Goal: Transaction & Acquisition: Book appointment/travel/reservation

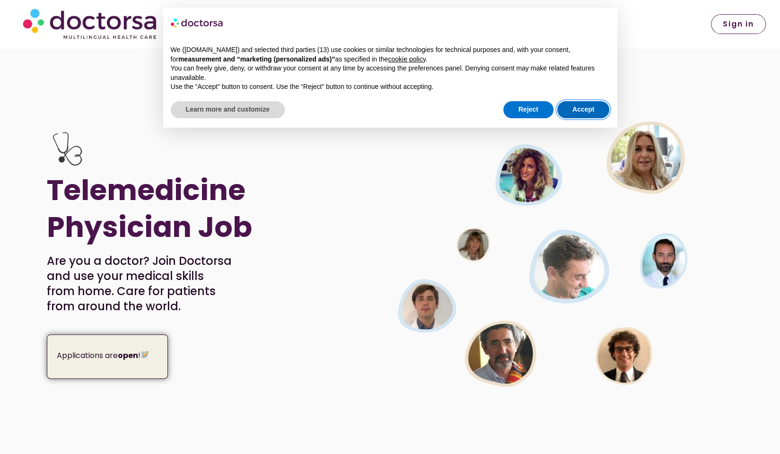
click at [580, 105] on button "Accept" at bounding box center [583, 109] width 53 height 17
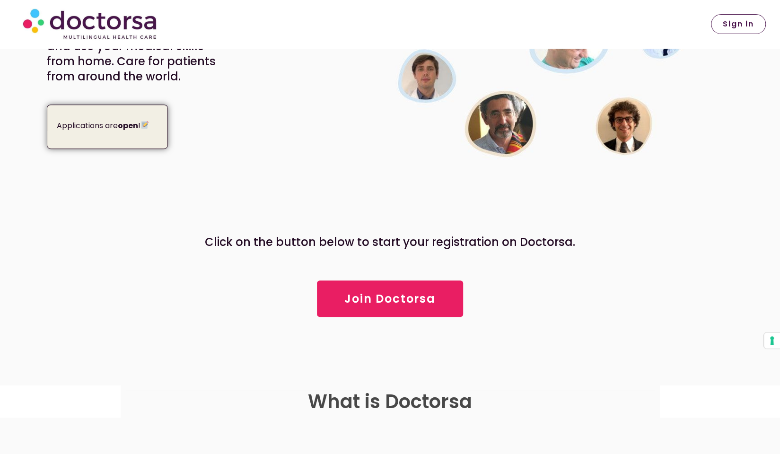
scroll to position [236, 0]
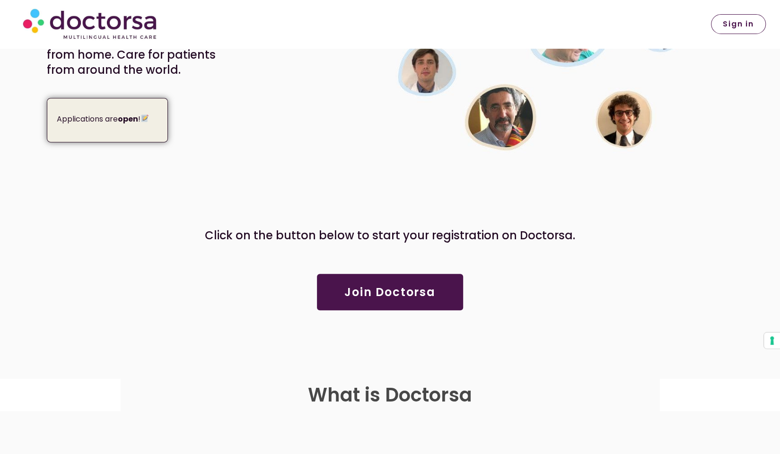
click at [437, 293] on link "Join Doctorsa" at bounding box center [390, 292] width 146 height 36
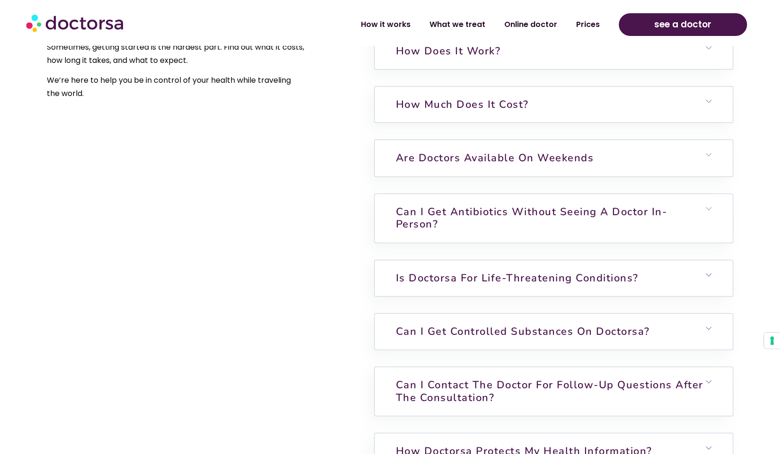
scroll to position [2696, 0]
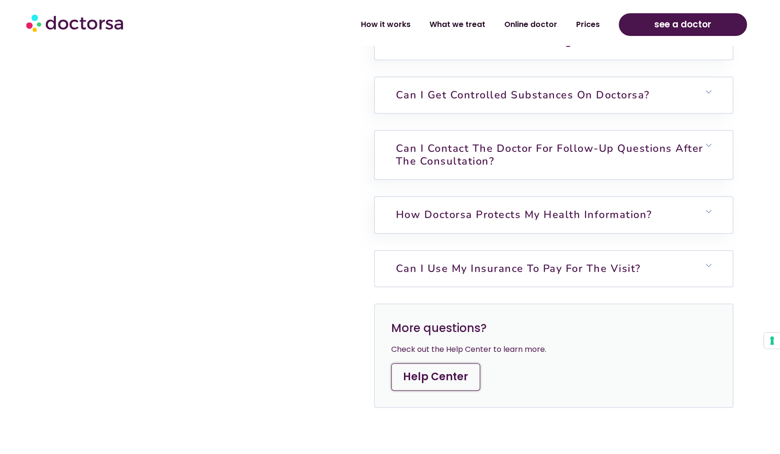
click at [558, 253] on h6 "Can I use my insurance to pay for the visit?" at bounding box center [554, 269] width 358 height 36
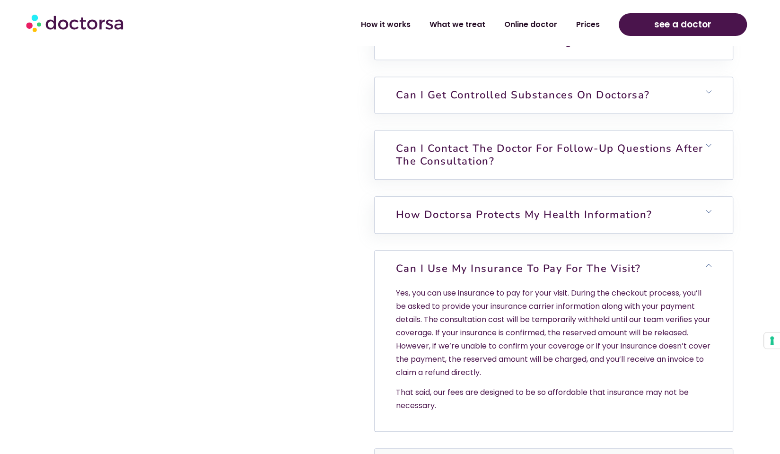
click at [560, 262] on link "Can I use my insurance to pay for the visit?" at bounding box center [518, 269] width 245 height 14
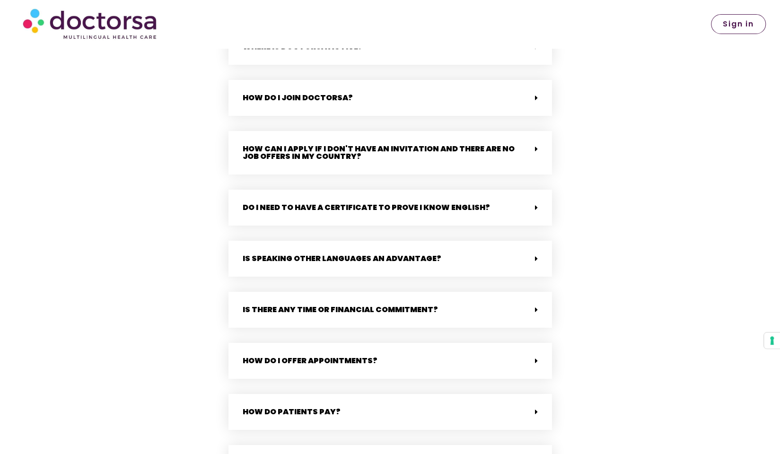
scroll to position [2318, 0]
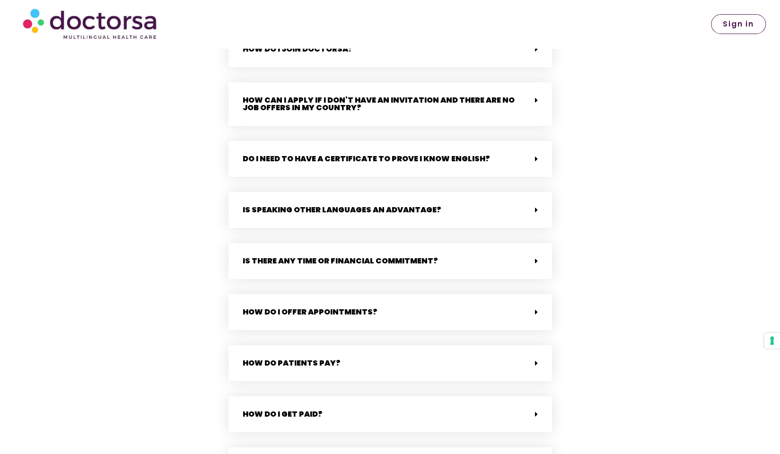
click at [315, 371] on div "How do patients pay?" at bounding box center [390, 363] width 324 height 36
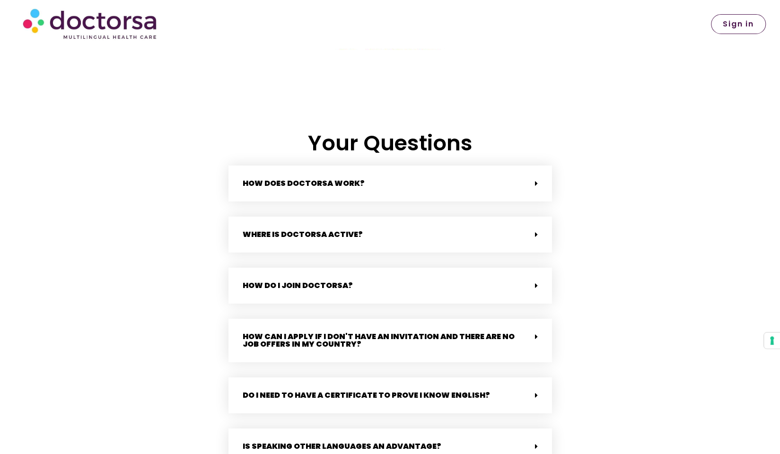
scroll to position [2081, 0]
click at [373, 188] on div "How does Doctorsa work?" at bounding box center [390, 184] width 324 height 36
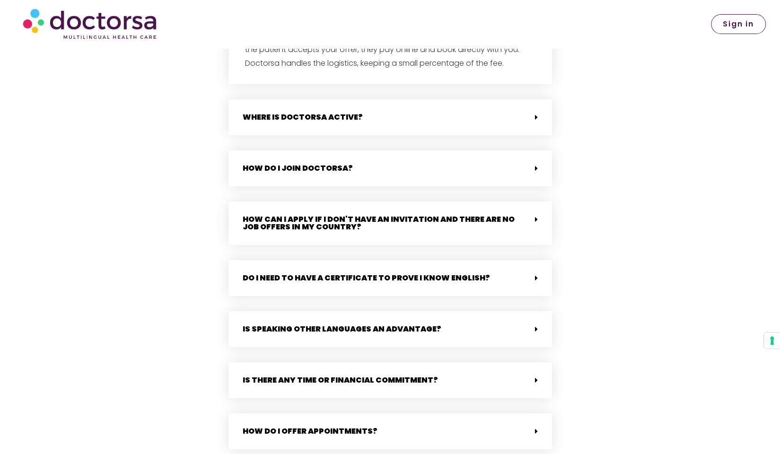
scroll to position [2318, 0]
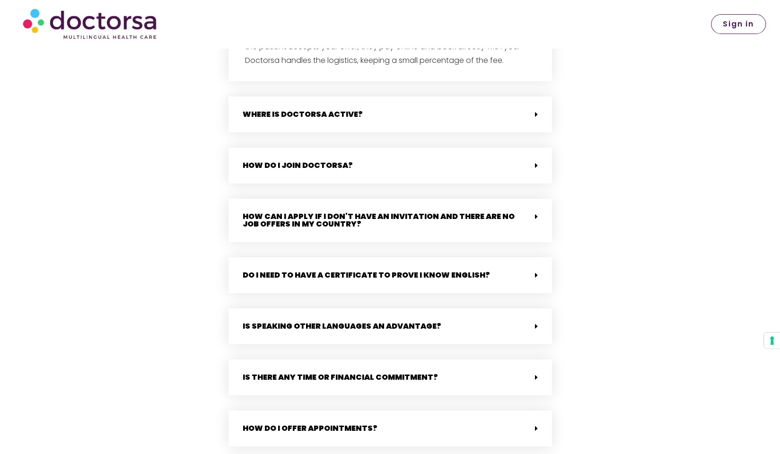
click at [483, 218] on link "How can I apply if I don't have an invitation and there are no job offers in my…" at bounding box center [379, 220] width 272 height 18
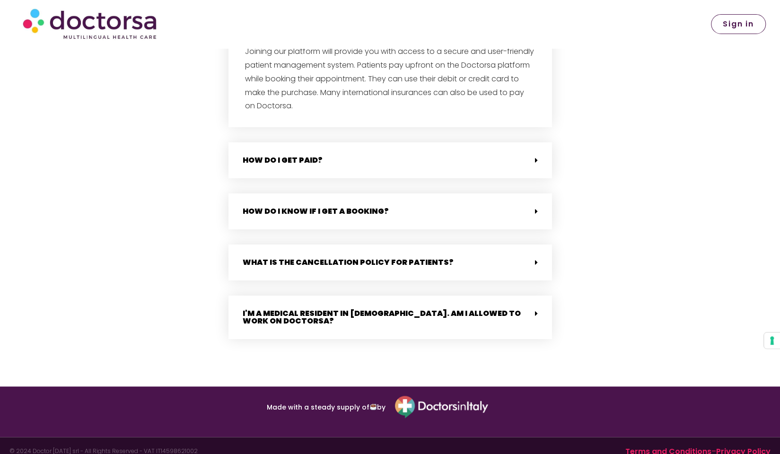
scroll to position [2868, 0]
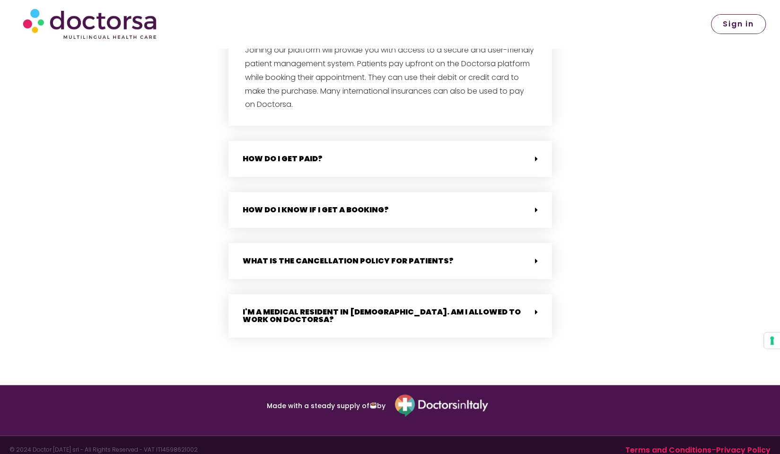
click at [435, 315] on link "I'm a medical resident in Italy. Am I allowed to work on Doctorsa?" at bounding box center [382, 315] width 278 height 18
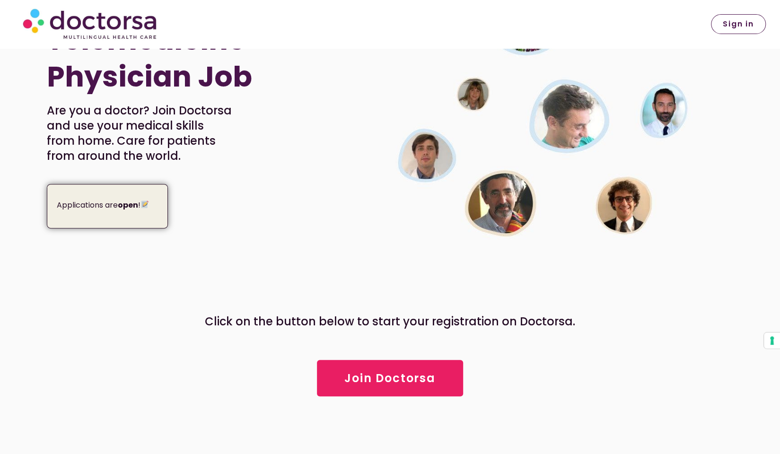
scroll to position [0, 0]
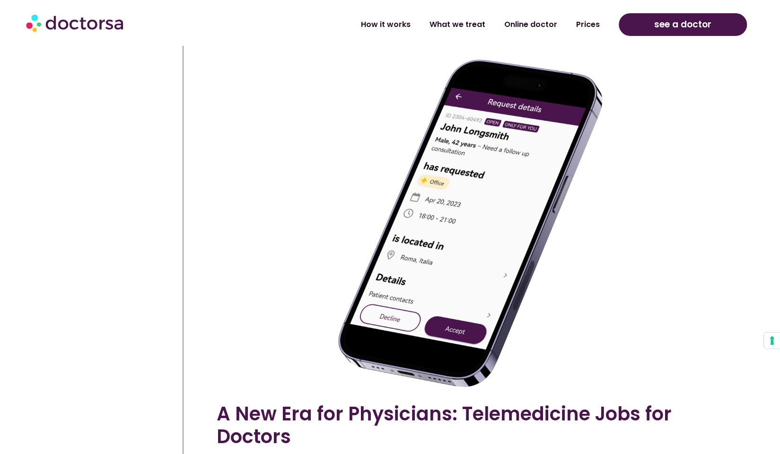
scroll to position [993, 0]
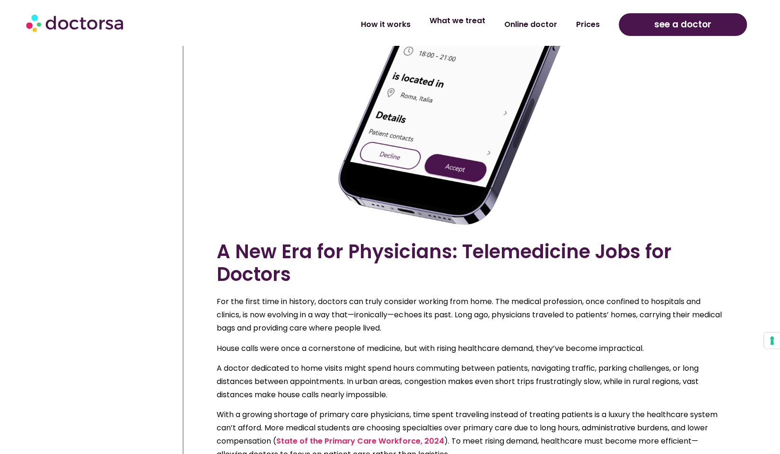
click at [474, 26] on link "What we treat" at bounding box center [457, 21] width 75 height 22
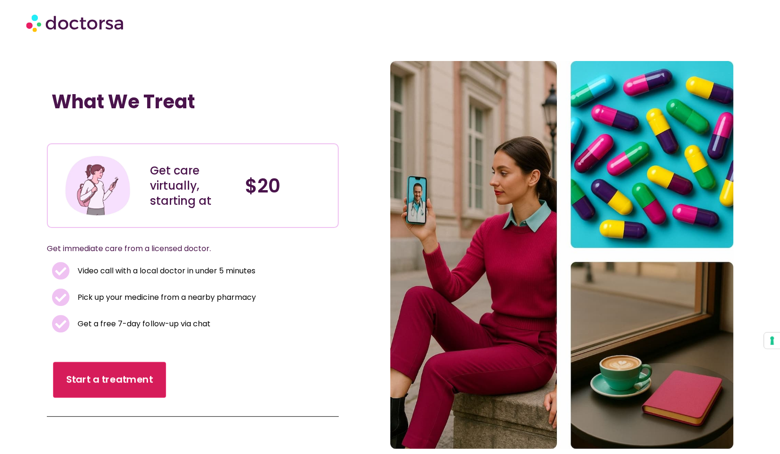
click at [127, 386] on span "Start a treatment" at bounding box center [109, 380] width 87 height 14
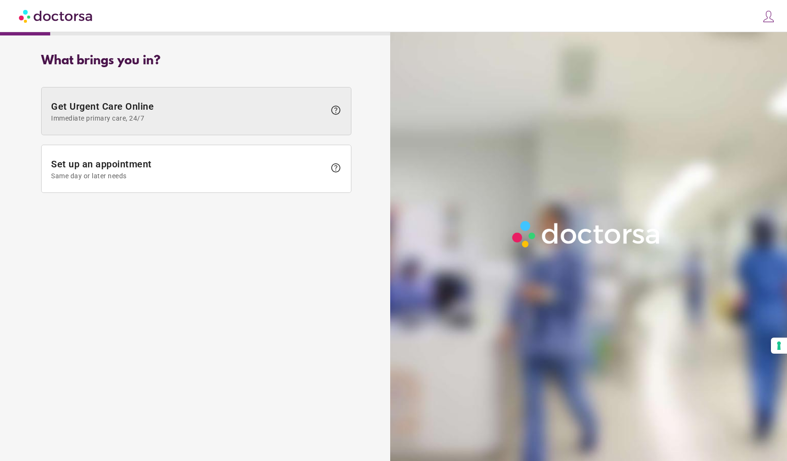
click at [180, 109] on span "Get Urgent Care Online Immediate primary care, 24/7" at bounding box center [188, 111] width 274 height 21
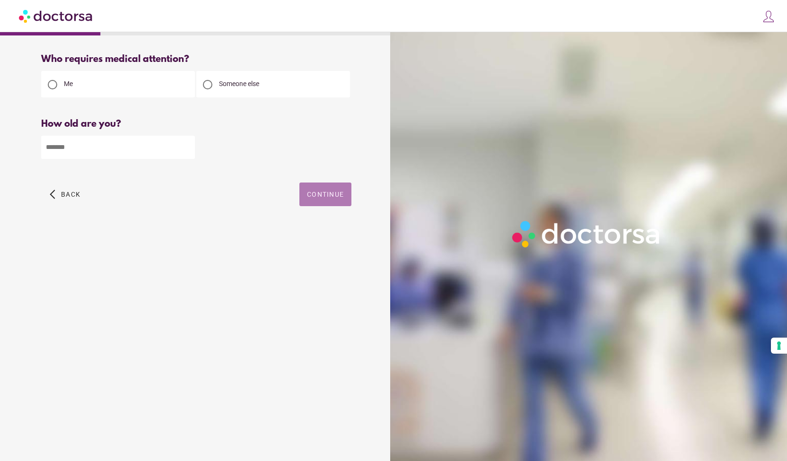
click at [338, 188] on span "button" at bounding box center [325, 195] width 52 height 24
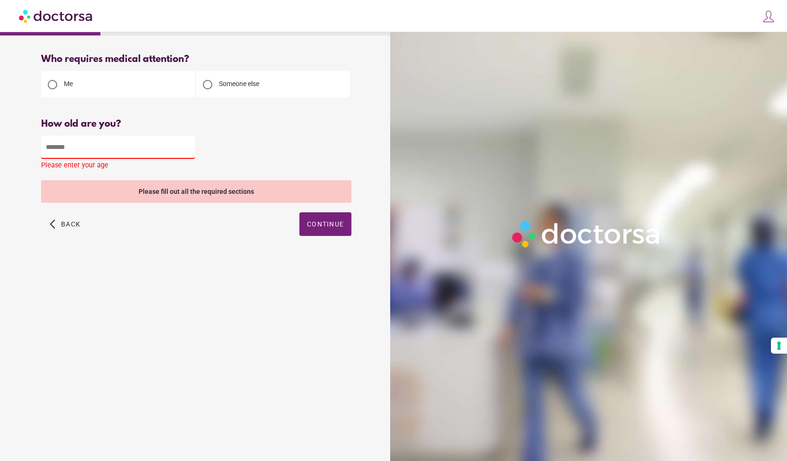
click at [138, 142] on input "number" at bounding box center [118, 147] width 154 height 23
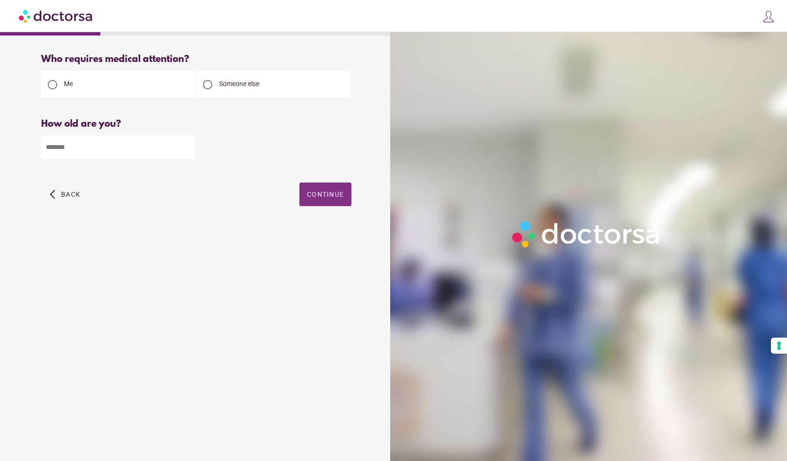
type input "**"
click at [322, 197] on span "Continue" at bounding box center [325, 195] width 37 height 8
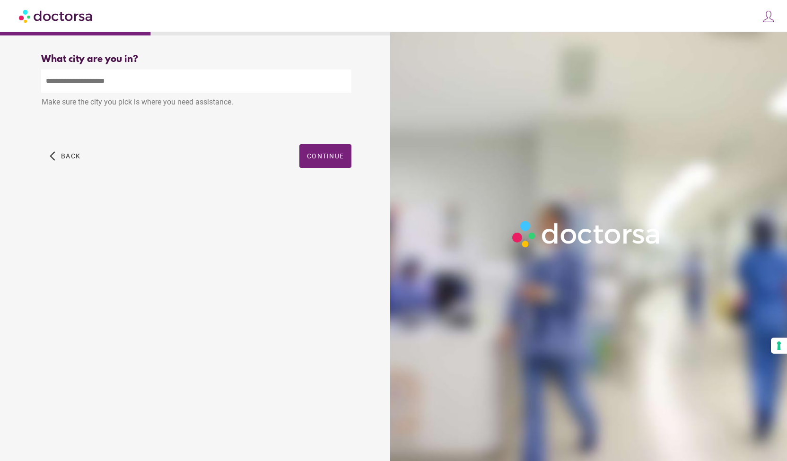
click at [183, 75] on input "text" at bounding box center [196, 81] width 310 height 23
click at [336, 163] on div "What city are you in? What city is the patient in? ****** Make sure the city yo…" at bounding box center [196, 121] width 341 height 150
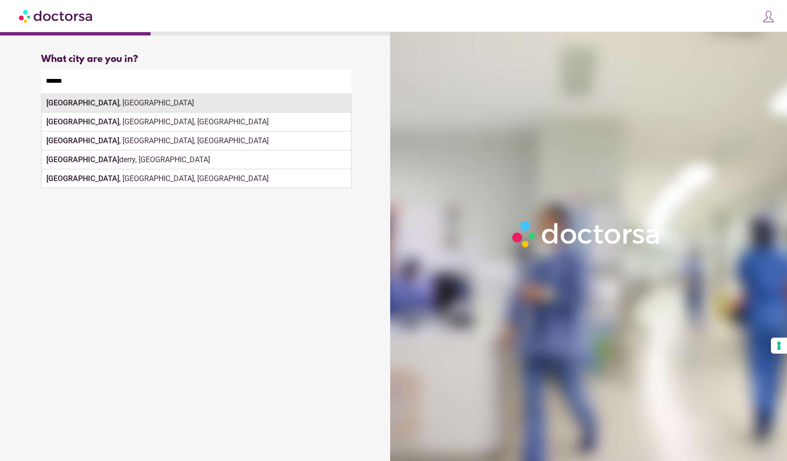
click at [174, 108] on div "[GEOGRAPHIC_DATA] , [GEOGRAPHIC_DATA]" at bounding box center [196, 103] width 309 height 19
type input "**********"
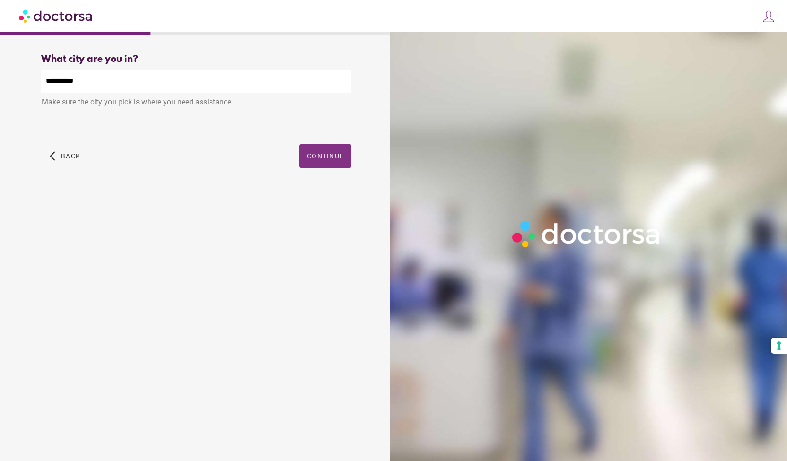
click at [333, 151] on span "button" at bounding box center [325, 156] width 52 height 24
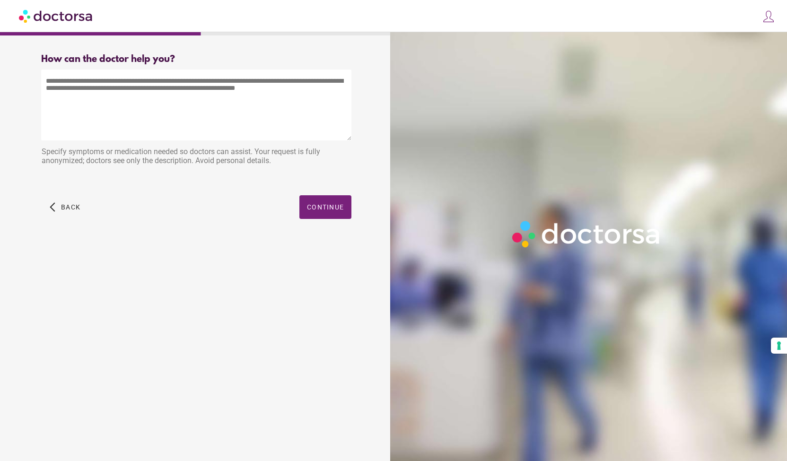
click at [166, 109] on textarea at bounding box center [196, 105] width 310 height 71
click at [314, 200] on span "button" at bounding box center [325, 207] width 52 height 24
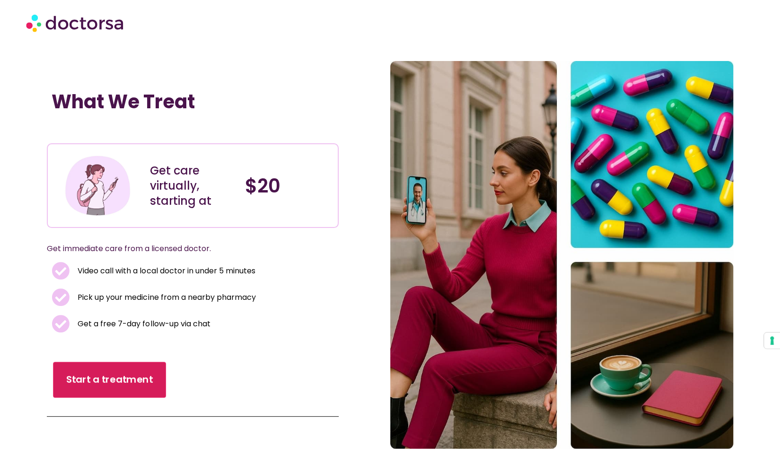
click at [99, 377] on span "Start a treatment" at bounding box center [109, 380] width 87 height 14
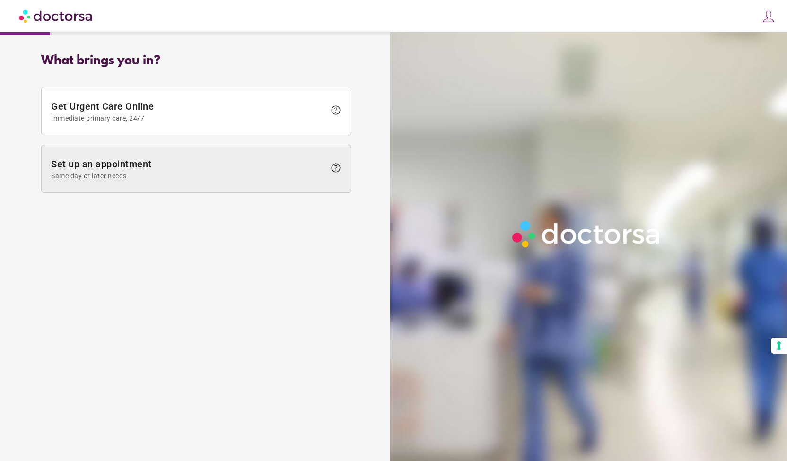
click at [179, 175] on span "Same day or later needs" at bounding box center [188, 176] width 274 height 8
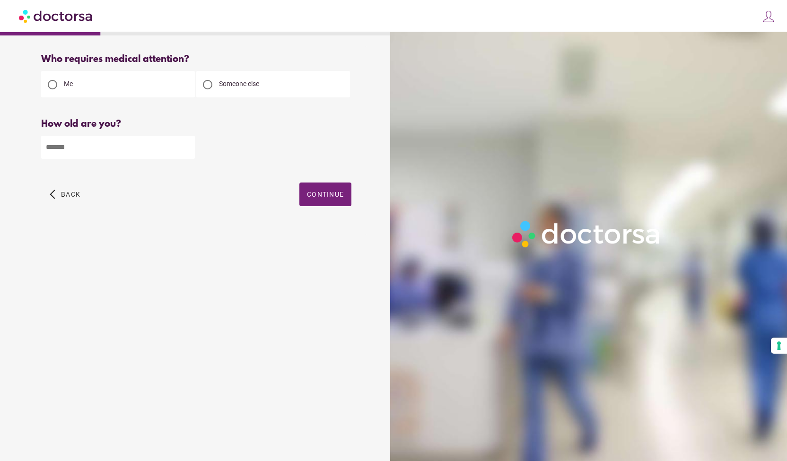
click at [126, 146] on input "number" at bounding box center [118, 147] width 154 height 23
type input "**"
click at [322, 189] on span "button" at bounding box center [325, 195] width 52 height 24
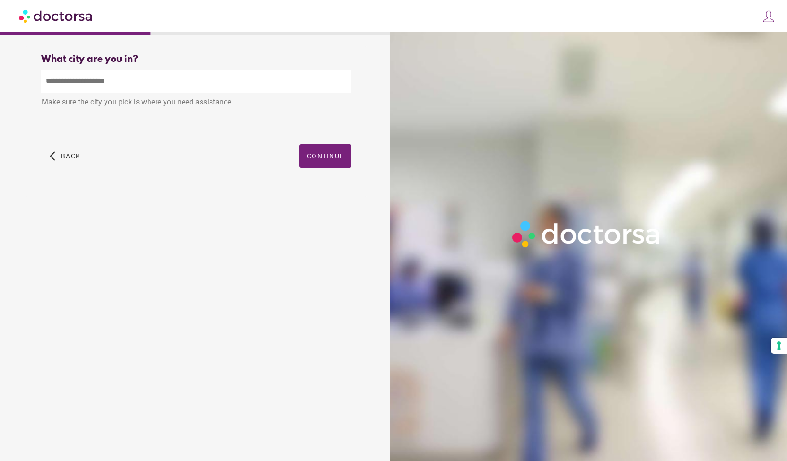
drag, startPoint x: 173, startPoint y: 79, endPoint x: 171, endPoint y: 89, distance: 10.6
click at [173, 79] on input "text" at bounding box center [196, 81] width 310 height 23
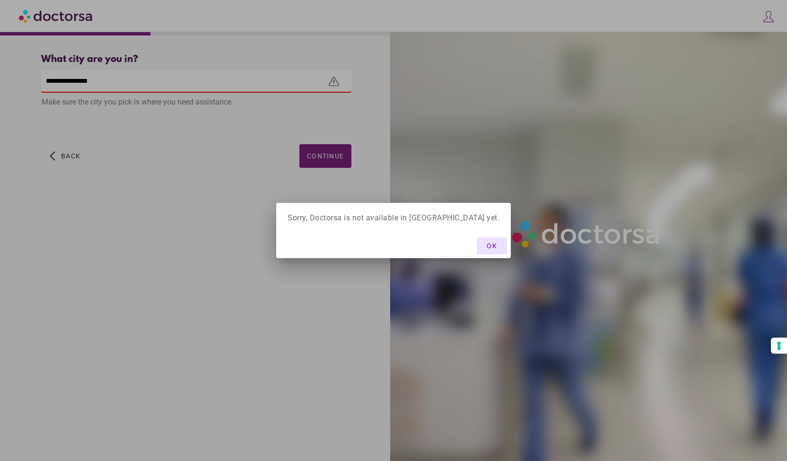
click at [477, 244] on span "button" at bounding box center [492, 245] width 30 height 17
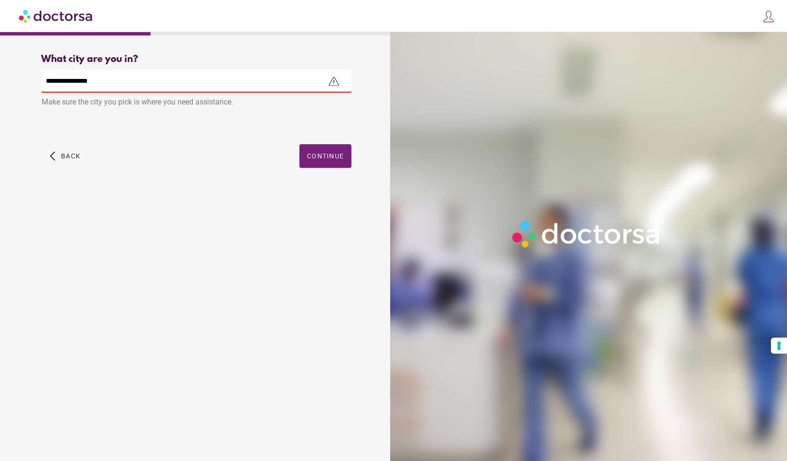
click at [129, 70] on input "**********" at bounding box center [196, 81] width 310 height 23
drag, startPoint x: 129, startPoint y: 80, endPoint x: 14, endPoint y: 86, distance: 115.1
click at [14, 86] on div "**********" at bounding box center [196, 121] width 383 height 150
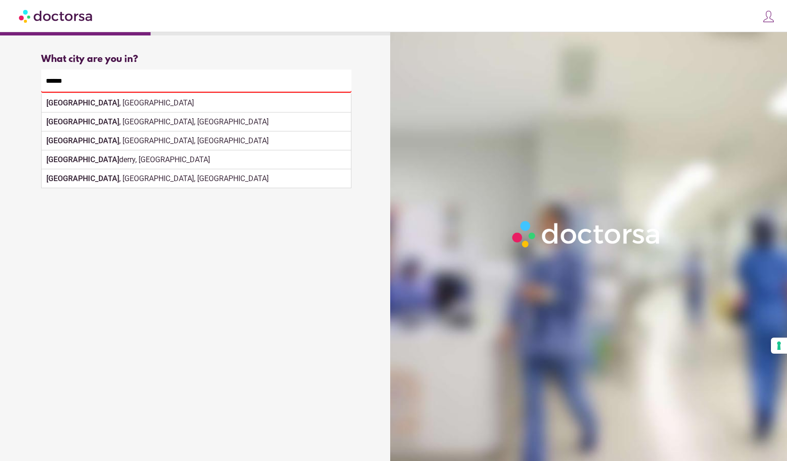
click at [111, 106] on div "[GEOGRAPHIC_DATA] , [GEOGRAPHIC_DATA]" at bounding box center [196, 103] width 309 height 19
type input "**********"
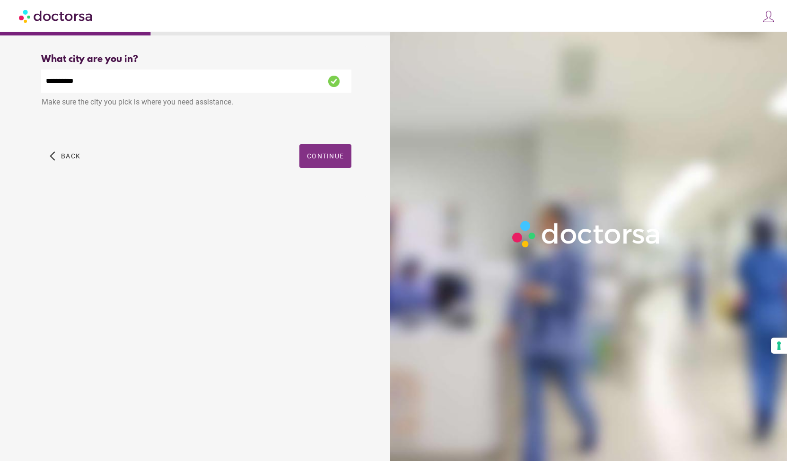
click at [316, 135] on div "Which type of healthcare service do you need? Primary Care Psychiatry Please se…" at bounding box center [196, 135] width 310 height 0
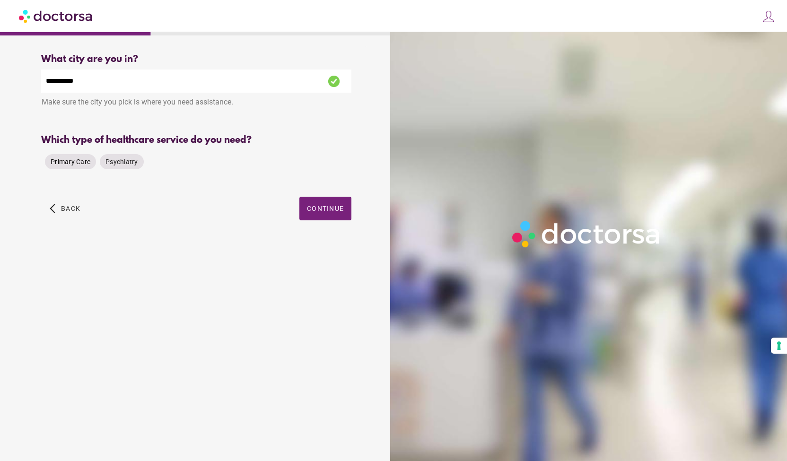
click at [73, 162] on span "Primary Care" at bounding box center [71, 162] width 40 height 8
drag, startPoint x: 278, startPoint y: 187, endPoint x: 328, endPoint y: 210, distance: 55.5
click at [279, 187] on div "Please select one of the available options" at bounding box center [196, 181] width 310 height 12
click at [329, 210] on span "Continue" at bounding box center [325, 209] width 37 height 8
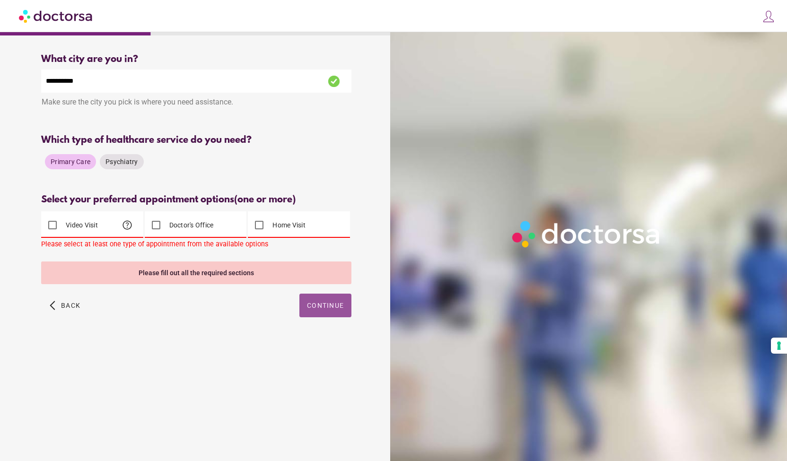
click at [76, 228] on label "Video Visit" at bounding box center [81, 224] width 34 height 9
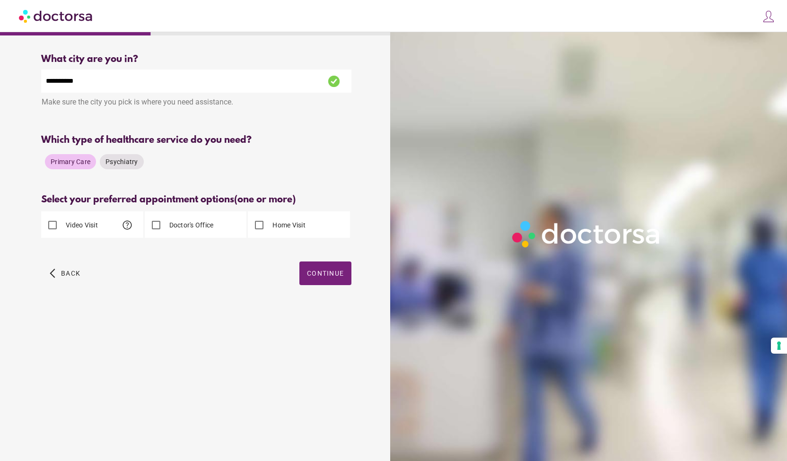
click at [292, 277] on div "arrow_back_ios Back Continue" at bounding box center [196, 281] width 310 height 38
click at [308, 275] on span "Continue" at bounding box center [325, 274] width 37 height 8
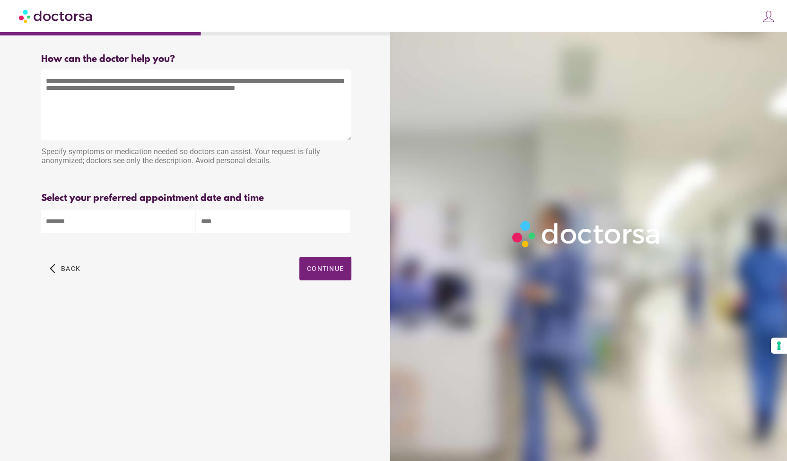
click at [135, 231] on body "**********" at bounding box center [393, 230] width 787 height 461
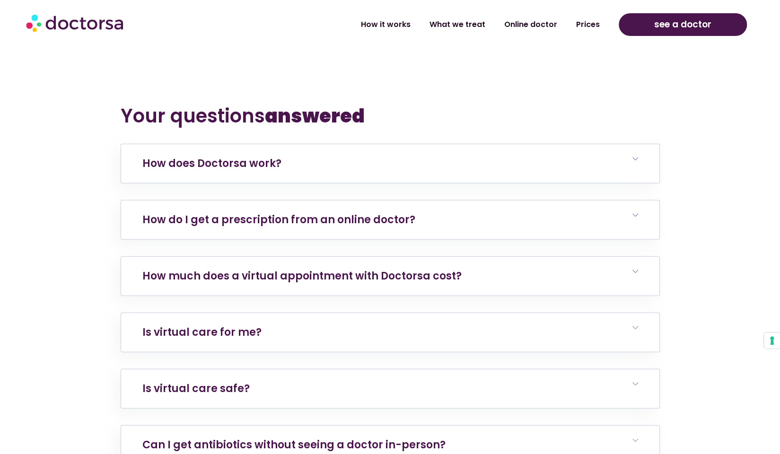
scroll to position [3936, 0]
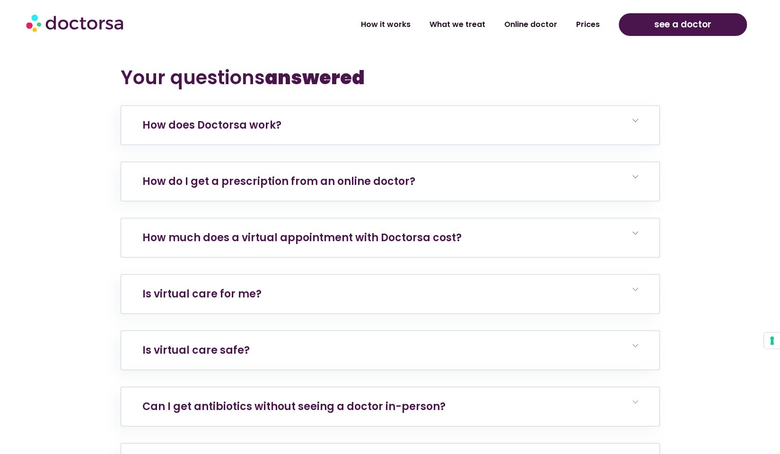
click at [261, 219] on h6 "How much does a virtual appointment with Doctorsa cost?" at bounding box center [390, 238] width 538 height 39
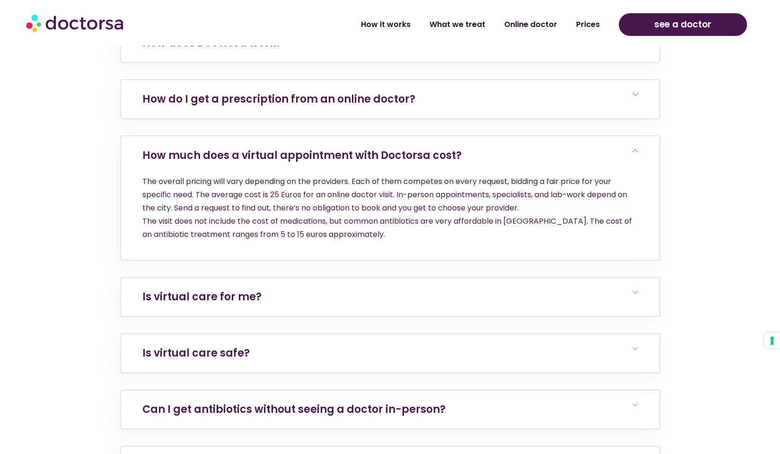
scroll to position [4031, 0]
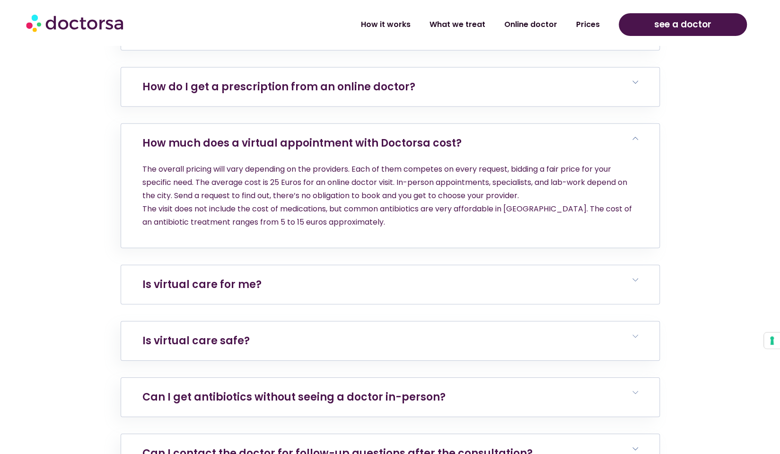
click at [388, 265] on h6 "Is virtual care for me?" at bounding box center [390, 284] width 538 height 39
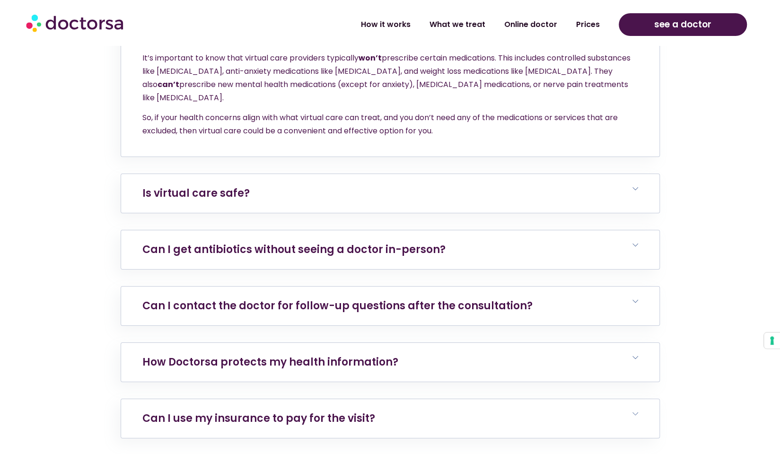
scroll to position [4457, 0]
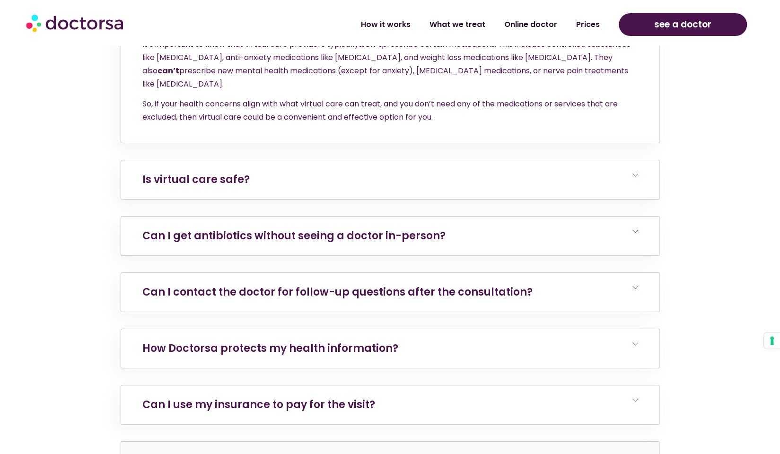
click at [370, 199] on div "Your questions answered How does Doctorsa work? Open the intake form and choose…" at bounding box center [390, 45] width 539 height 999
click at [374, 217] on h6 "Can I get antibiotics without seeing a doctor in-person?" at bounding box center [390, 236] width 538 height 39
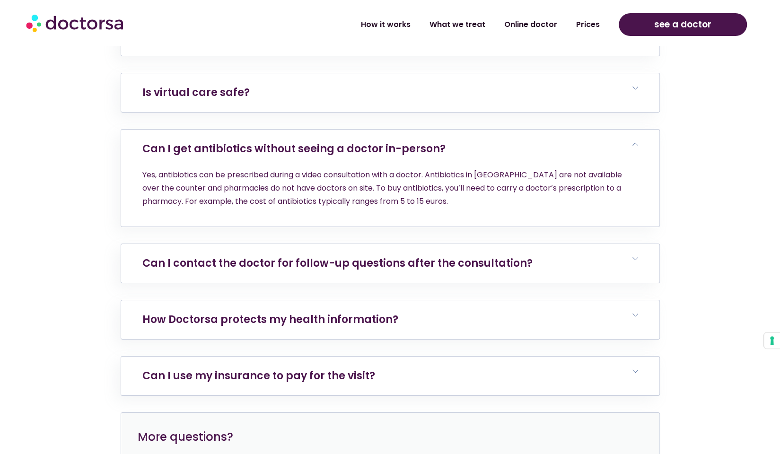
scroll to position [4551, 0]
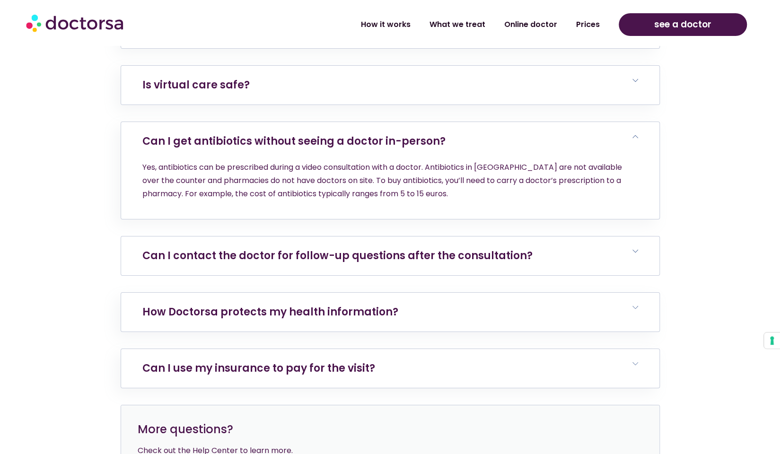
click at [529, 236] on h6 "Can I contact the doctor for follow-up questions after the consultation?" at bounding box center [390, 255] width 538 height 39
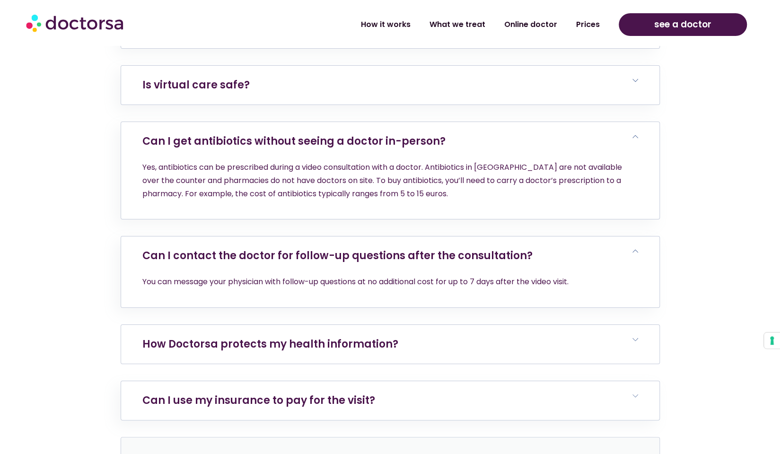
click at [353, 337] on link "How Doctorsa protects my health information?" at bounding box center [270, 344] width 256 height 15
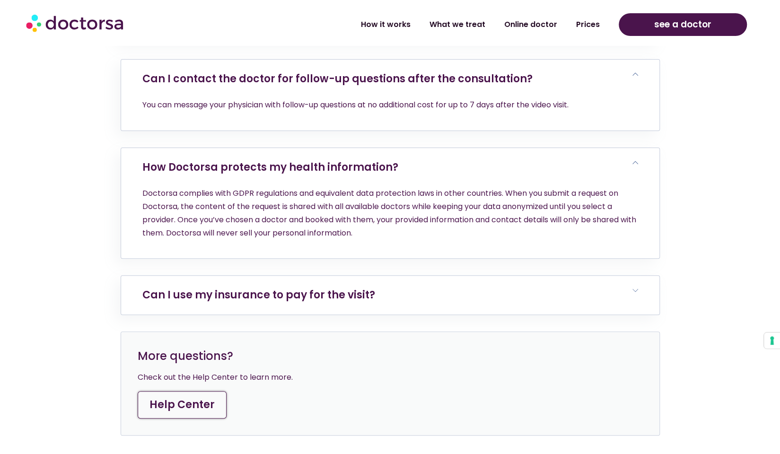
scroll to position [4740, 0]
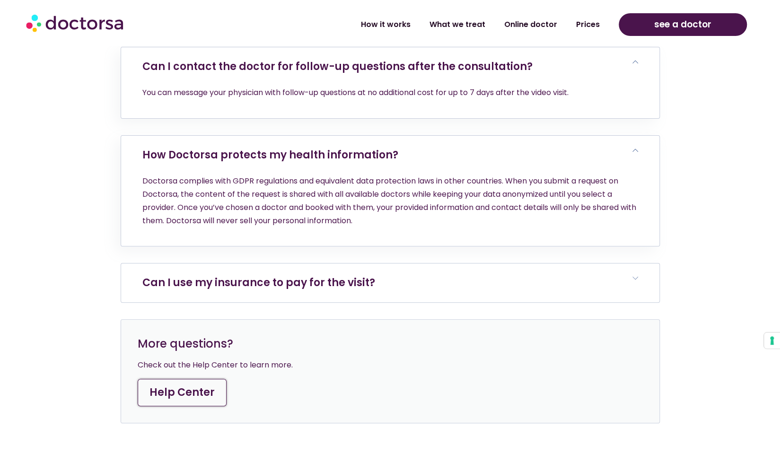
click at [327, 275] on link "Can I use my insurance to pay for the visit?" at bounding box center [258, 282] width 233 height 15
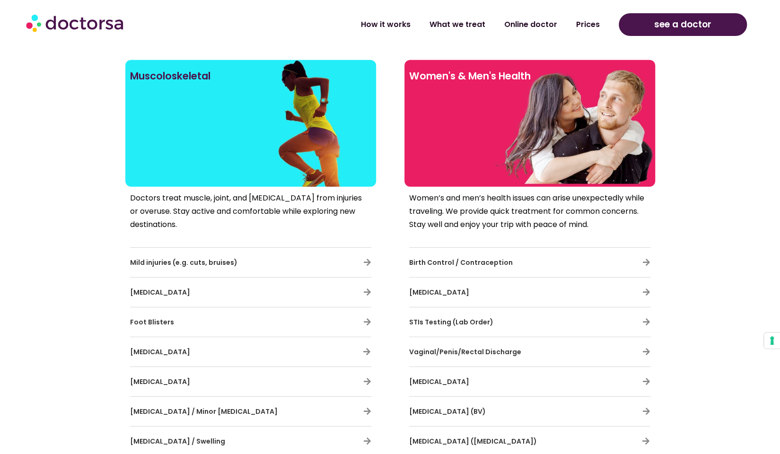
scroll to position [1102, 0]
